Goal: Navigation & Orientation: Find specific page/section

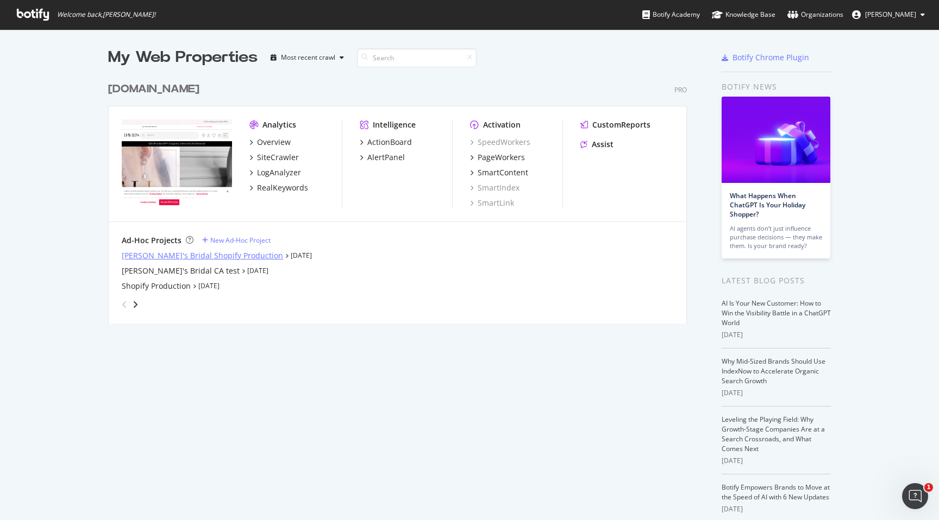
click at [161, 255] on div "[PERSON_NAME]'s Bridal Shopify Production" at bounding box center [202, 255] width 161 height 11
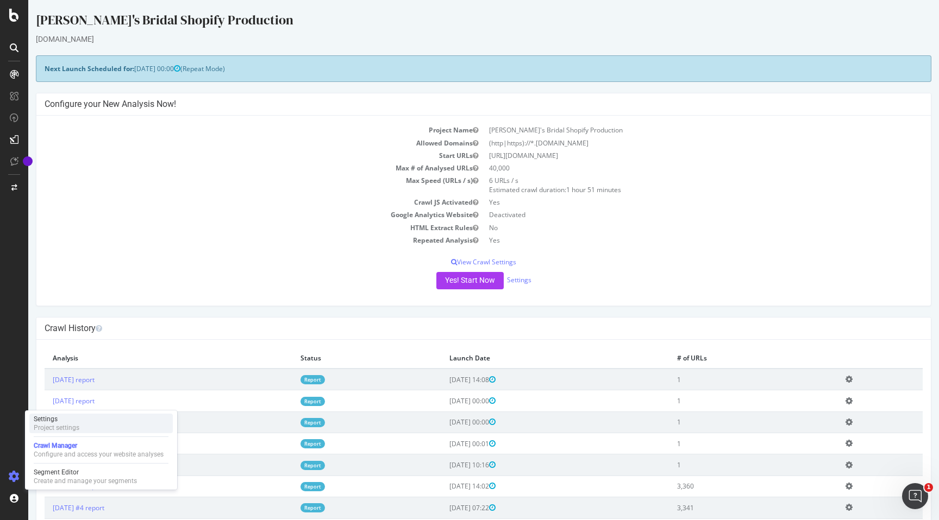
click at [58, 422] on div "Settings" at bounding box center [57, 419] width 46 height 9
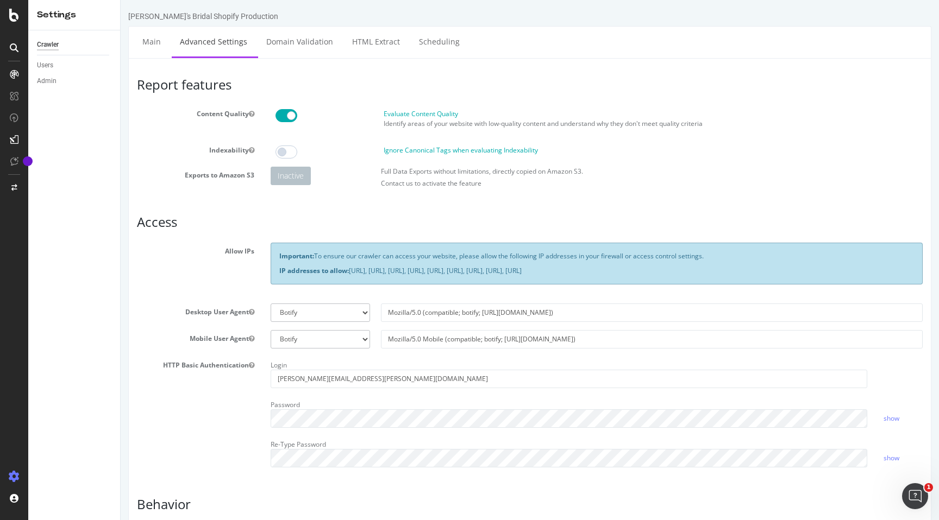
click at [11, 46] on icon at bounding box center [14, 47] width 9 height 9
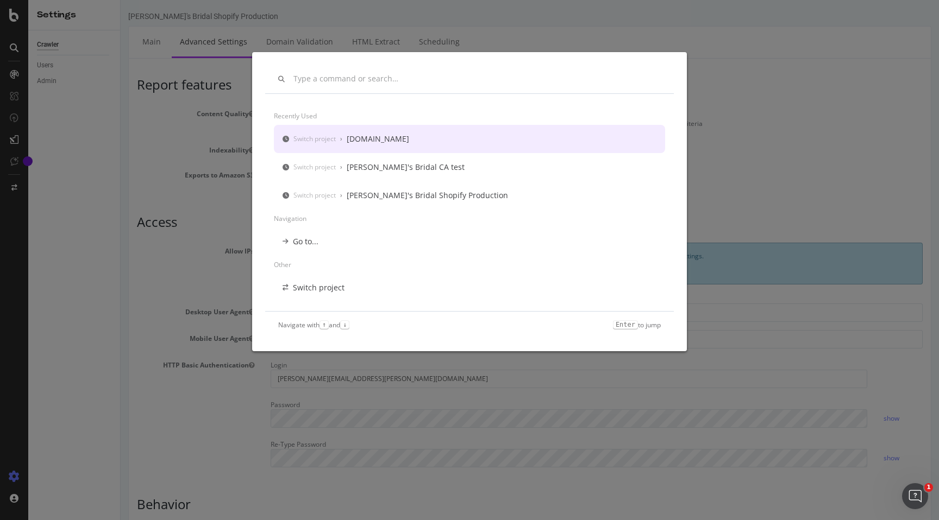
click at [362, 141] on div "[DOMAIN_NAME]" at bounding box center [378, 139] width 62 height 11
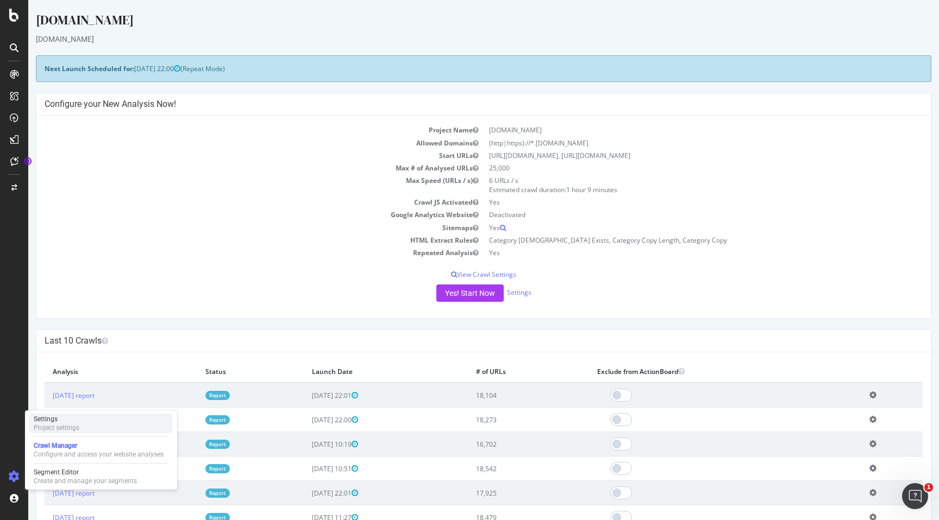
click at [54, 427] on div "Project settings" at bounding box center [57, 428] width 46 height 9
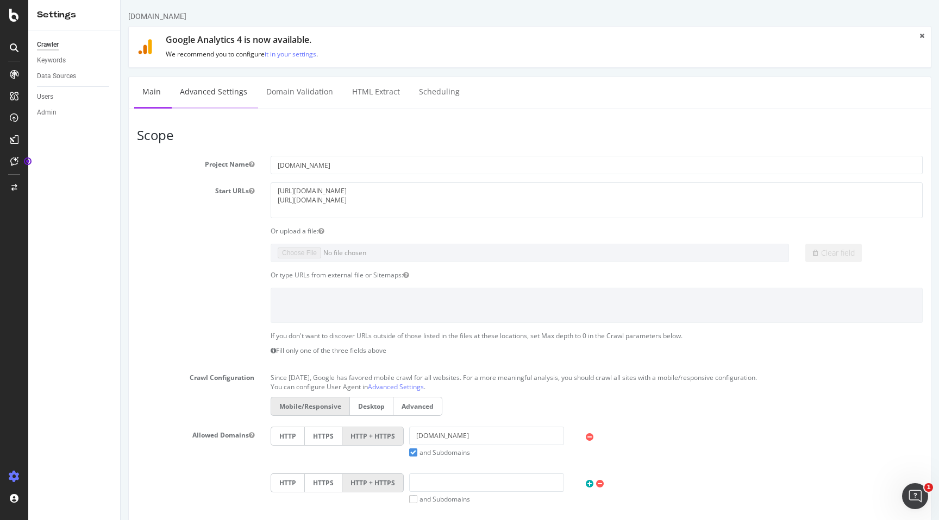
click at [219, 90] on link "Advanced Settings" at bounding box center [214, 92] width 84 height 30
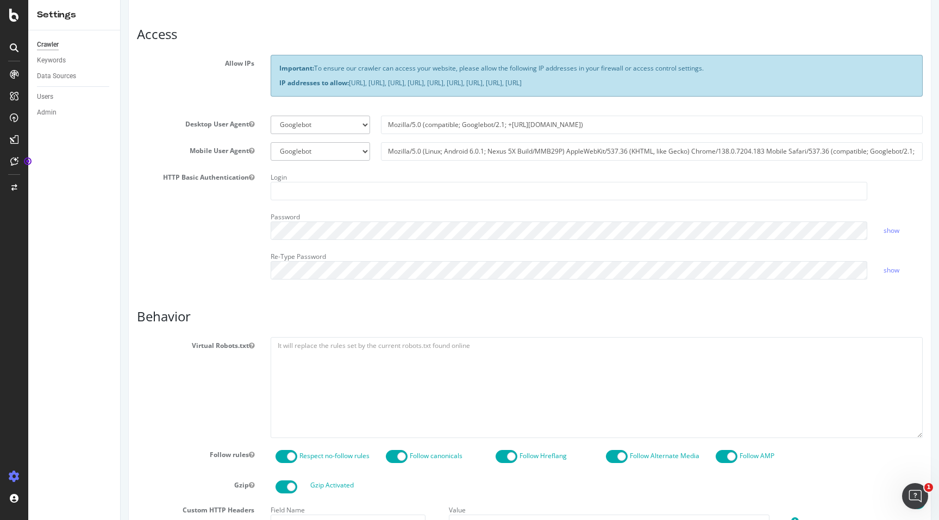
scroll to position [169, 0]
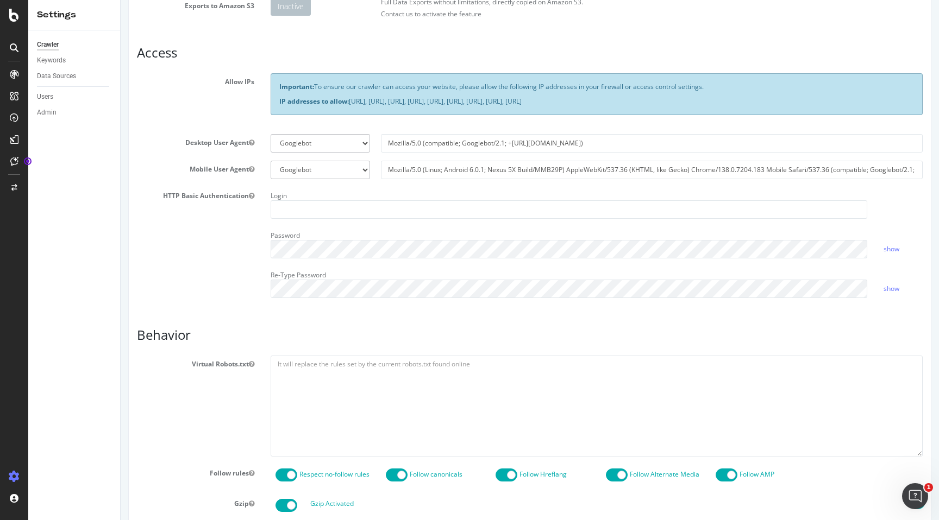
click at [13, 45] on icon at bounding box center [14, 47] width 9 height 9
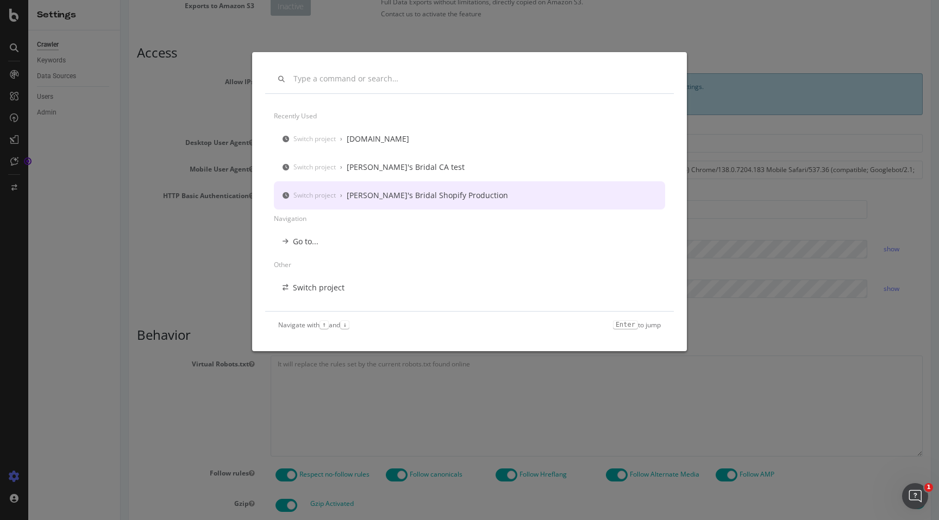
click at [401, 195] on div "[PERSON_NAME]'s Bridal Shopify Production" at bounding box center [427, 195] width 161 height 11
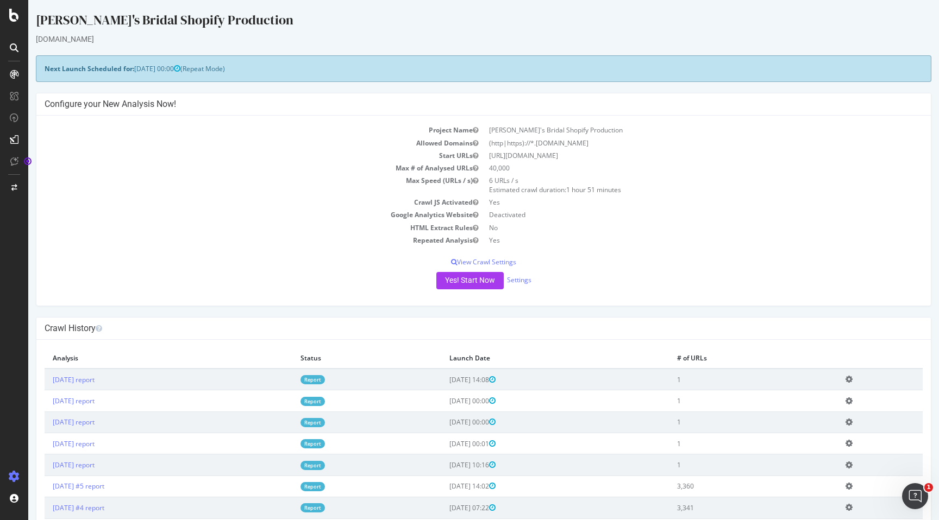
click at [15, 47] on icon at bounding box center [14, 47] width 9 height 9
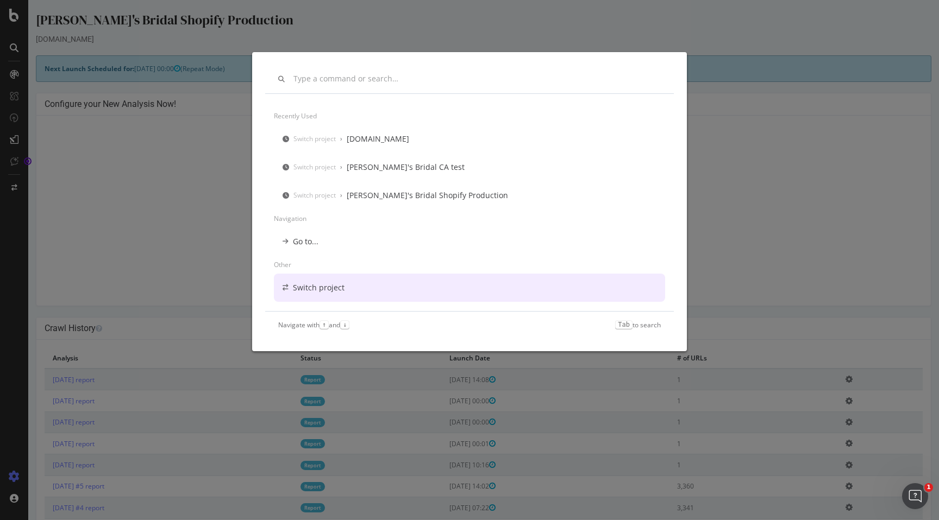
click at [312, 285] on div "Switch project" at bounding box center [319, 287] width 52 height 11
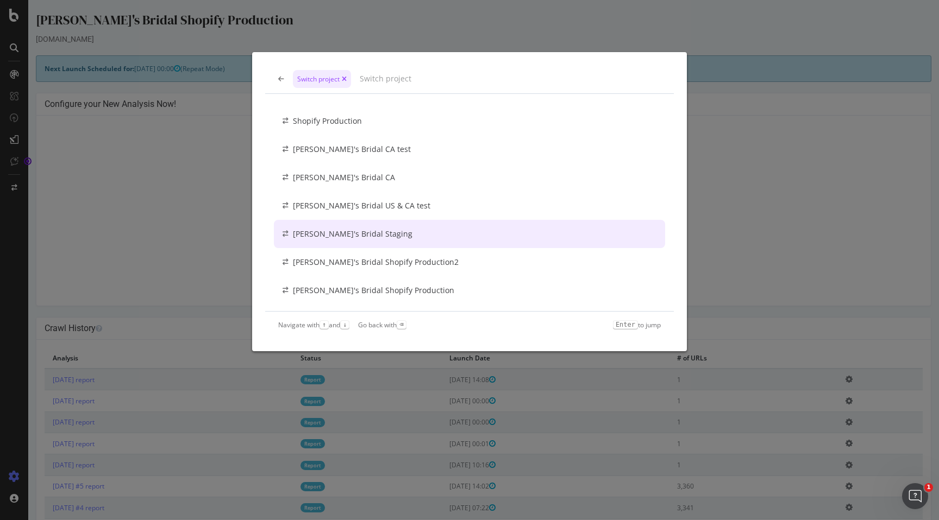
click at [345, 236] on div "[PERSON_NAME]'s Bridal Staging" at bounding box center [353, 234] width 120 height 11
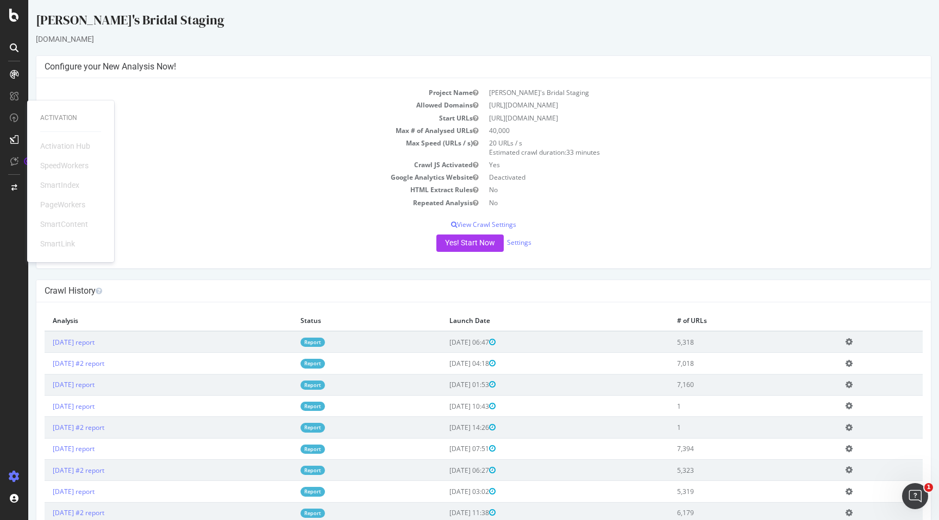
click at [322, 133] on td "Max # of Analysed URLs" at bounding box center [264, 130] width 439 height 12
click at [11, 47] on icon at bounding box center [14, 47] width 9 height 9
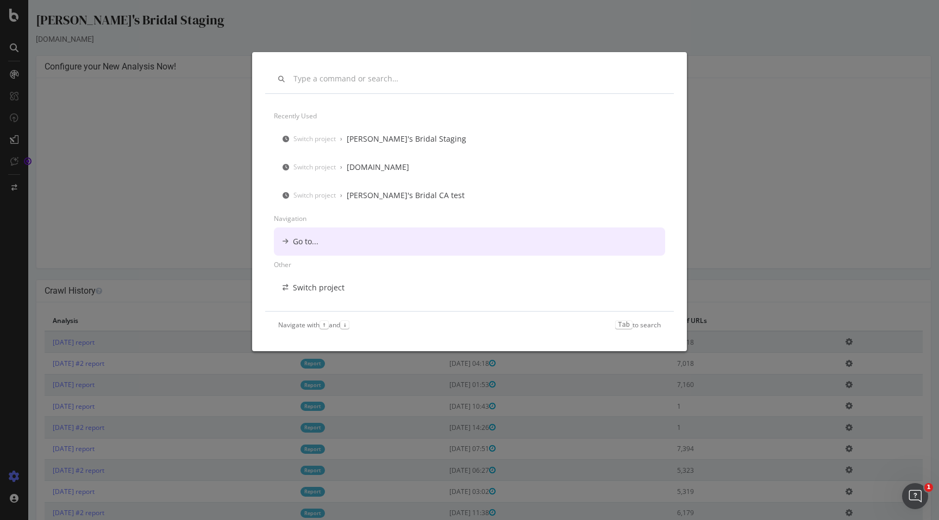
click at [303, 242] on div "Go to..." at bounding box center [306, 241] width 26 height 11
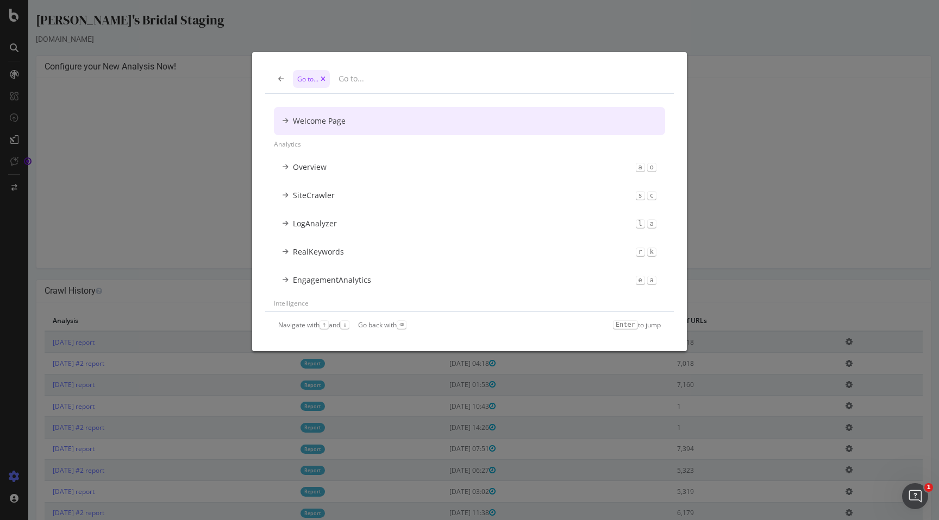
click at [335, 121] on div "Welcome Page" at bounding box center [319, 121] width 53 height 11
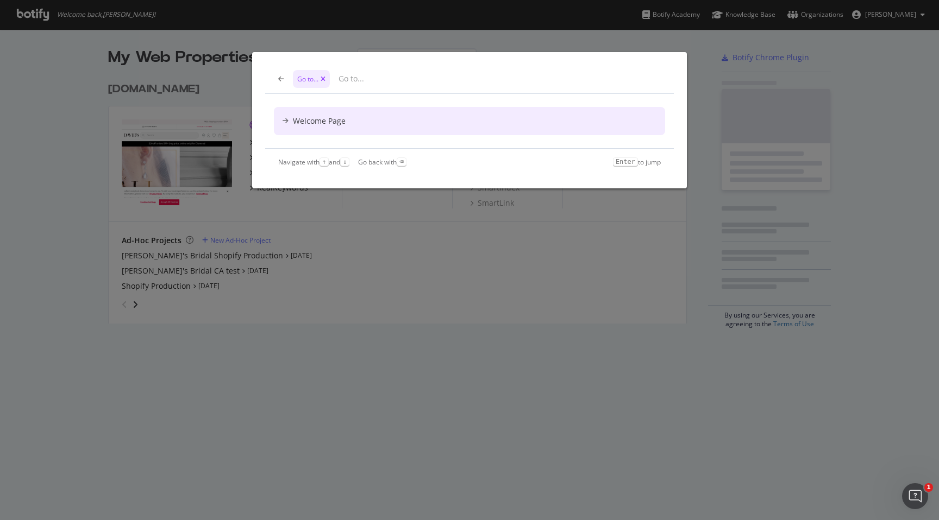
scroll to position [520, 939]
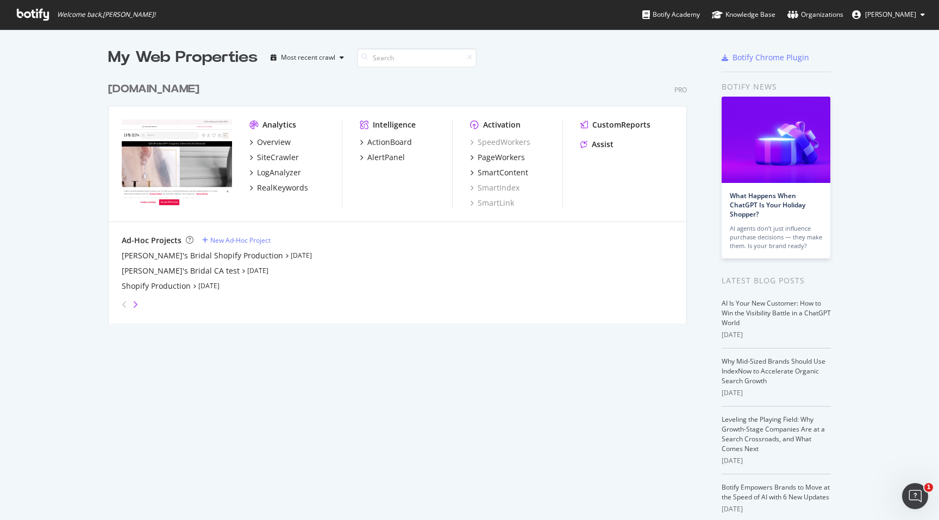
click at [134, 305] on icon "angle-right" at bounding box center [135, 304] width 5 height 9
click at [168, 287] on div "[PERSON_NAME]'s Bridal US & CA test" at bounding box center [190, 286] width 137 height 11
